Goal: Find specific page/section: Find specific page/section

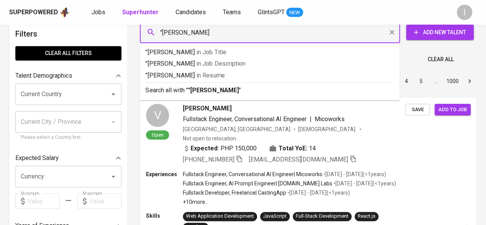
type input ""[PERSON_NAME]""
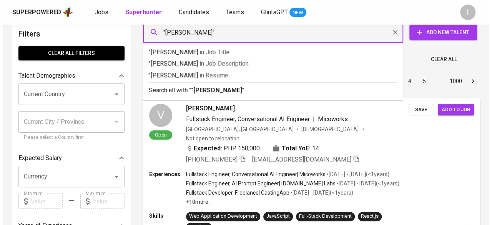
scroll to position [12, 0]
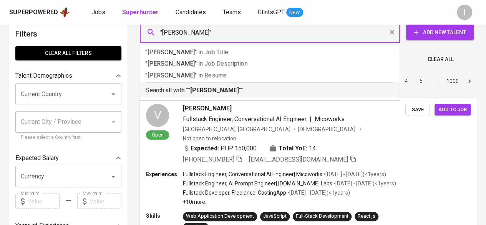
click at [210, 98] on ul ""[PERSON_NAME]" in Job Title "[PERSON_NAME]" in Job Description "[PERSON_NAME]"…" at bounding box center [270, 73] width 260 height 56
click at [225, 91] on b ""[PERSON_NAME]"" at bounding box center [214, 90] width 53 height 7
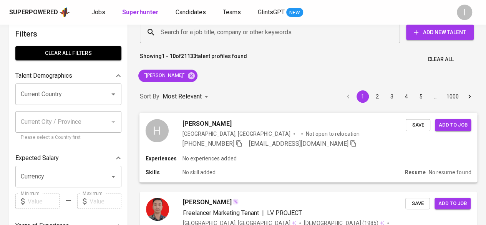
click at [300, 163] on div "Experiences No experiences added Skills No skill added Resume No resume found" at bounding box center [309, 169] width 338 height 28
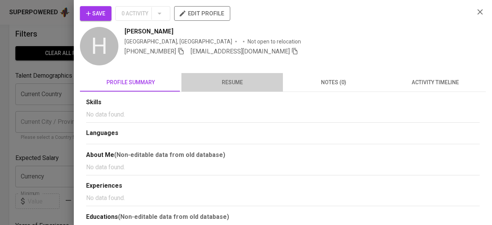
click at [236, 80] on span "resume" at bounding box center [232, 83] width 92 height 10
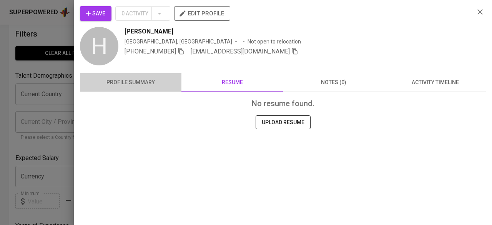
click at [162, 79] on span "profile summary" at bounding box center [131, 83] width 92 height 10
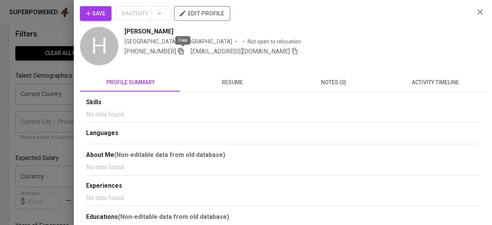
click at [182, 53] on icon "button" at bounding box center [181, 51] width 7 height 7
